Goal: Find specific page/section: Find specific page/section

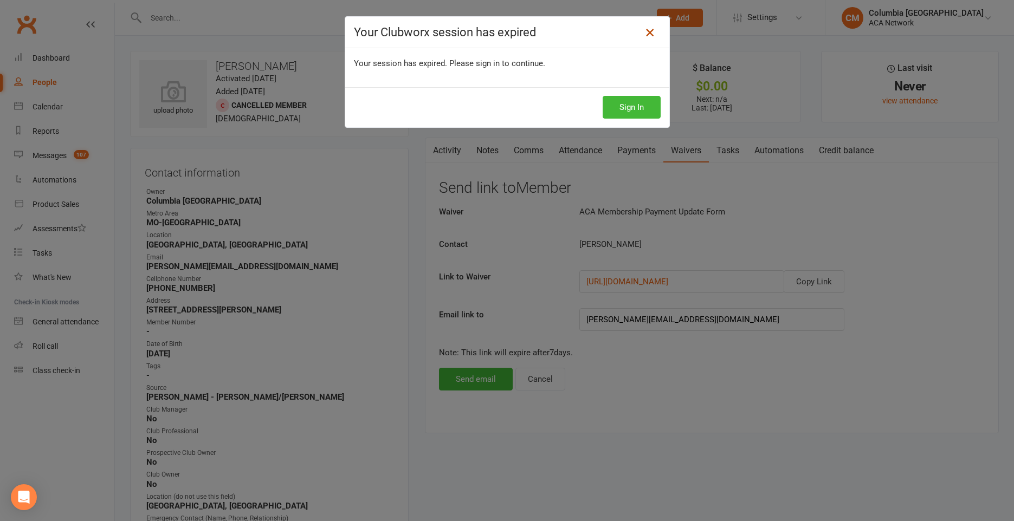
click at [650, 31] on icon at bounding box center [649, 32] width 13 height 13
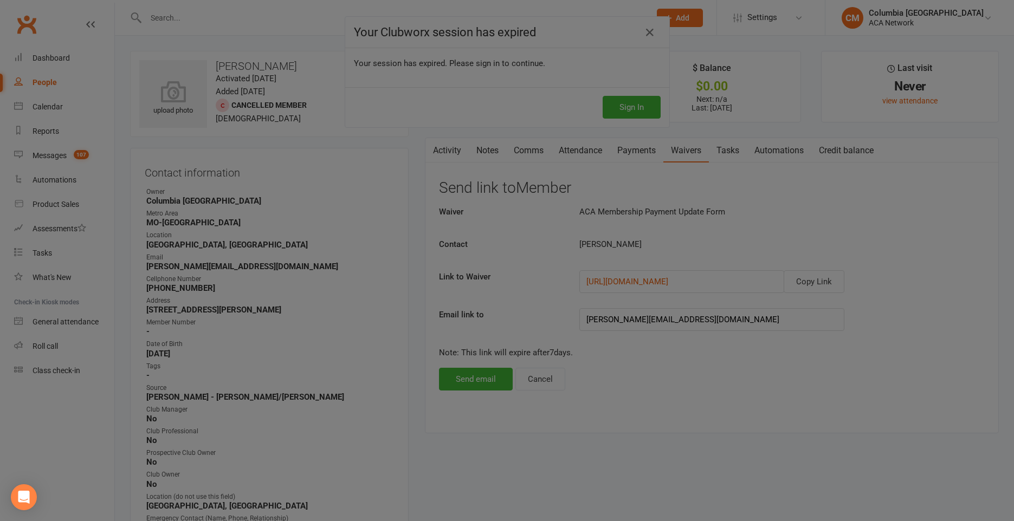
click at [279, 20] on div at bounding box center [507, 260] width 1014 height 521
click at [253, 24] on div at bounding box center [507, 260] width 1014 height 521
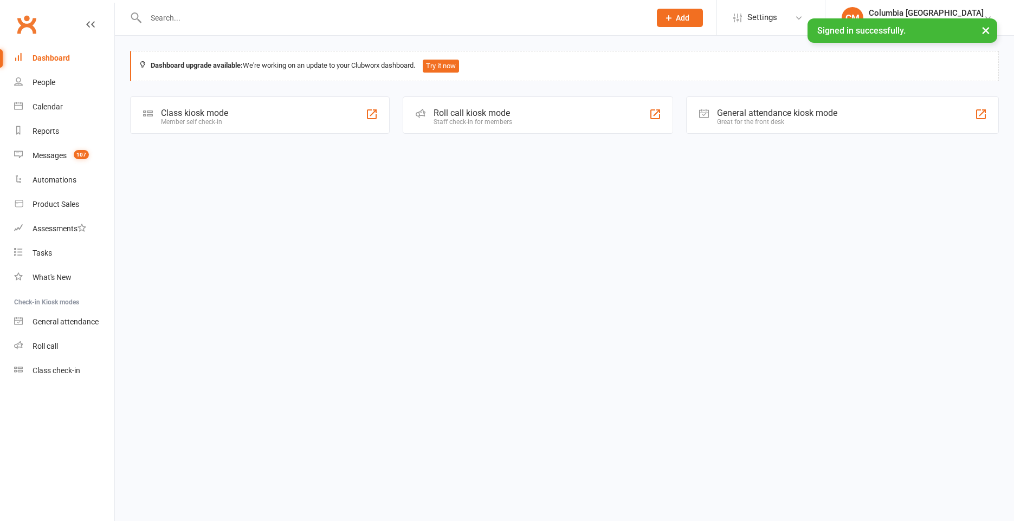
click at [300, 23] on input "text" at bounding box center [393, 17] width 500 height 15
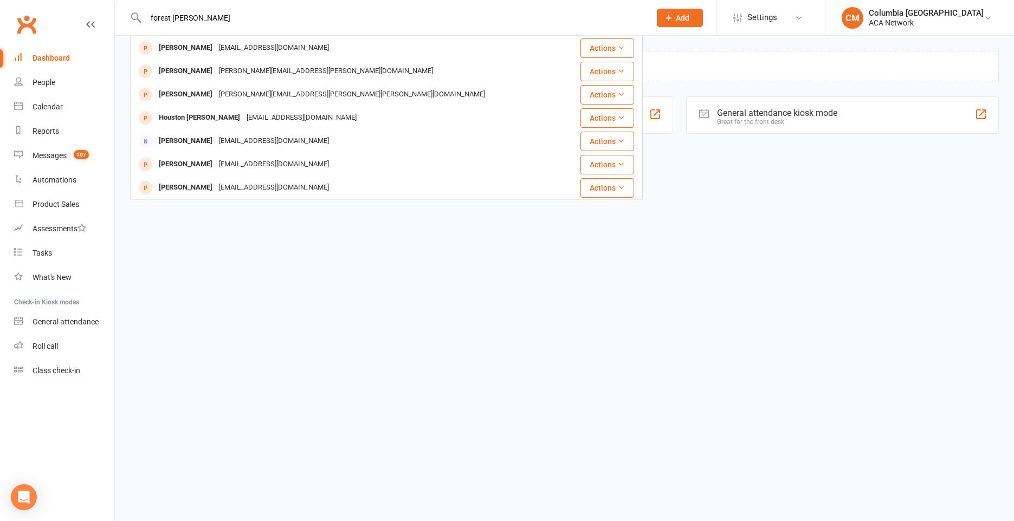
type input "forest [PERSON_NAME]"
